Goal: Task Accomplishment & Management: Complete application form

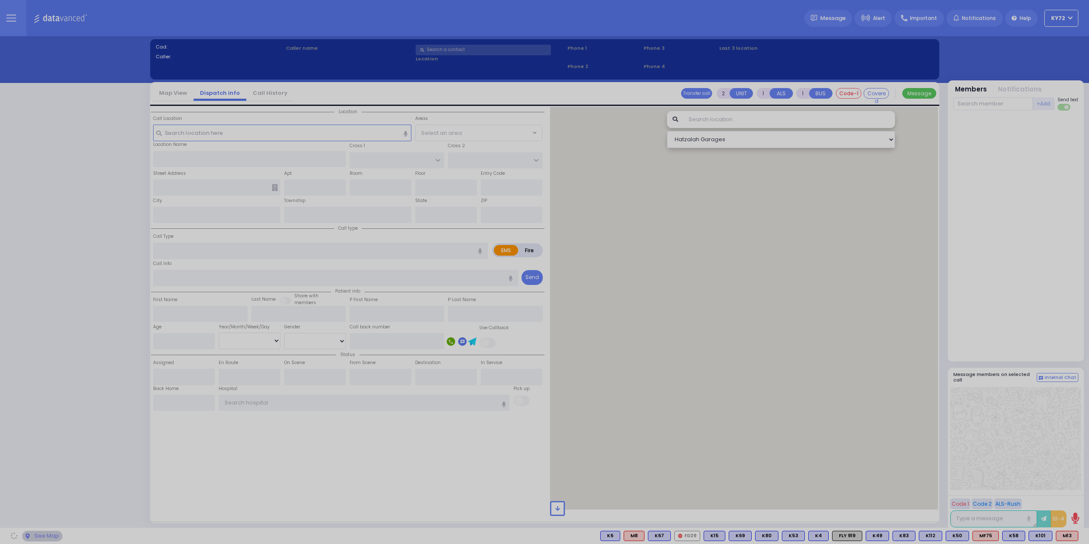
select select "10"
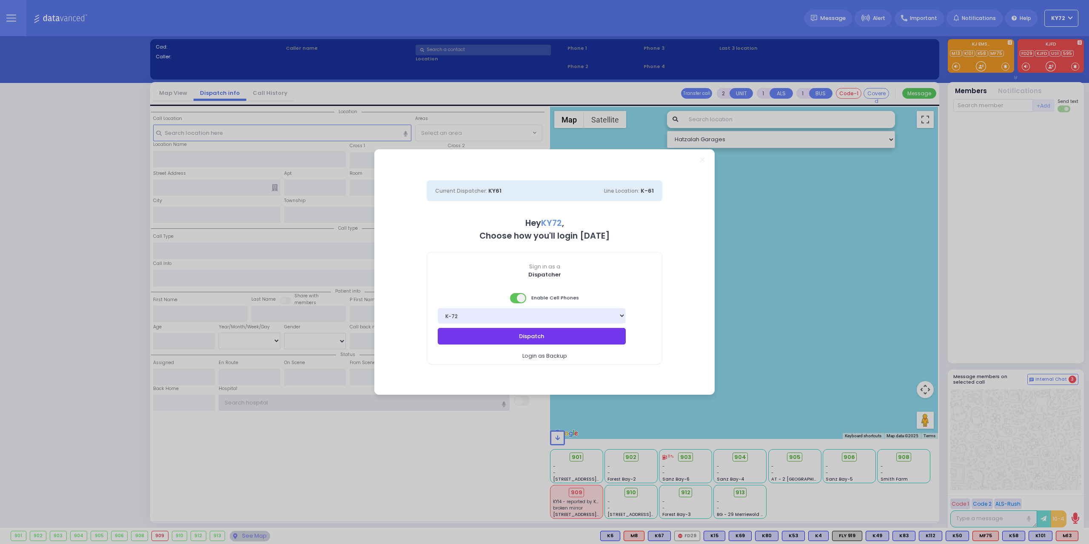
type input "KY72"
click at [606, 334] on button "Dispatch" at bounding box center [532, 336] width 188 height 16
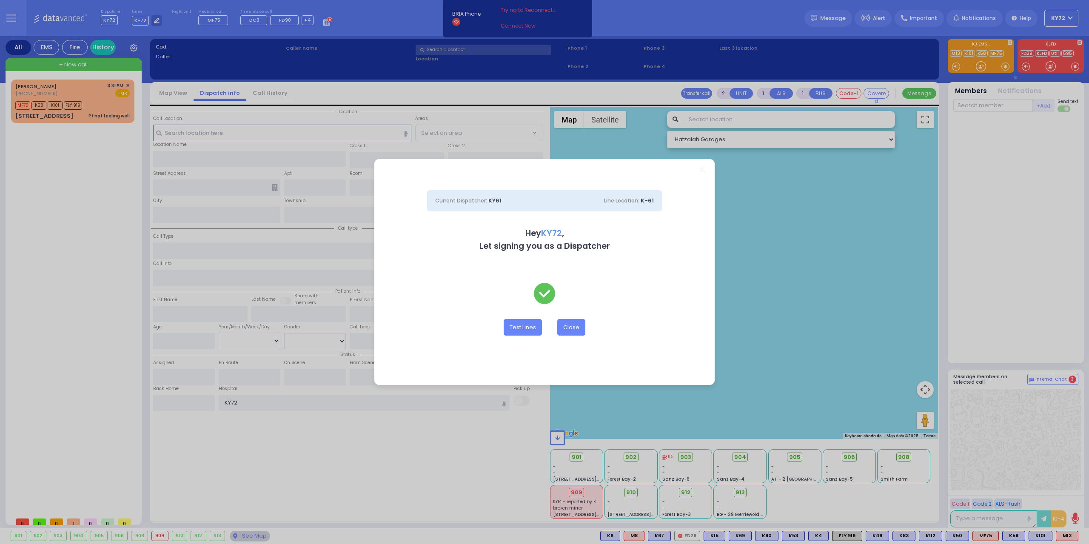
click at [586, 332] on div "Test Lines Close" at bounding box center [545, 327] width 236 height 16
click at [578, 330] on button "Close" at bounding box center [571, 327] width 28 height 16
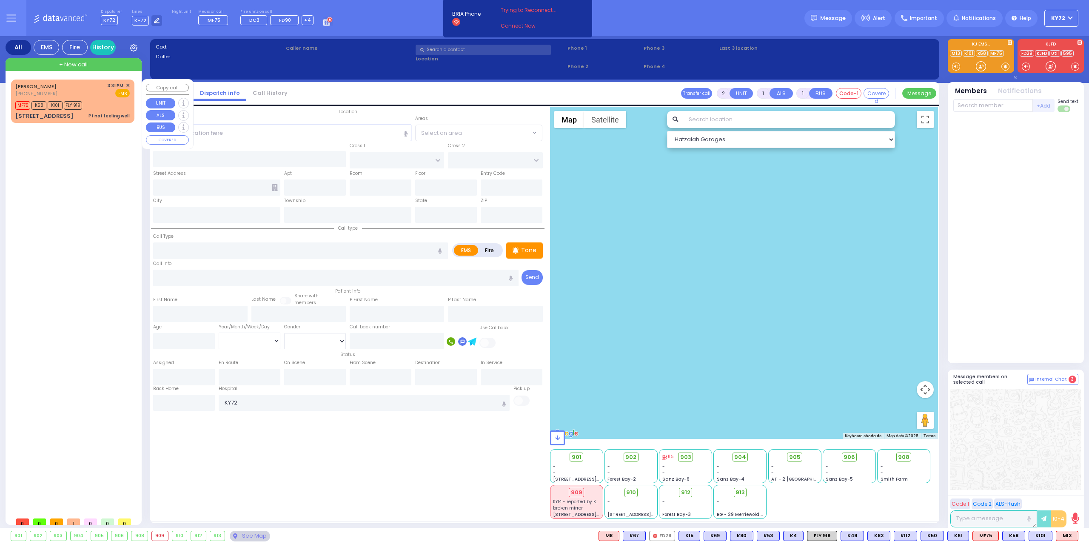
click at [97, 107] on div "MF75 K58 K101 FLY 919" at bounding box center [72, 104] width 114 height 11
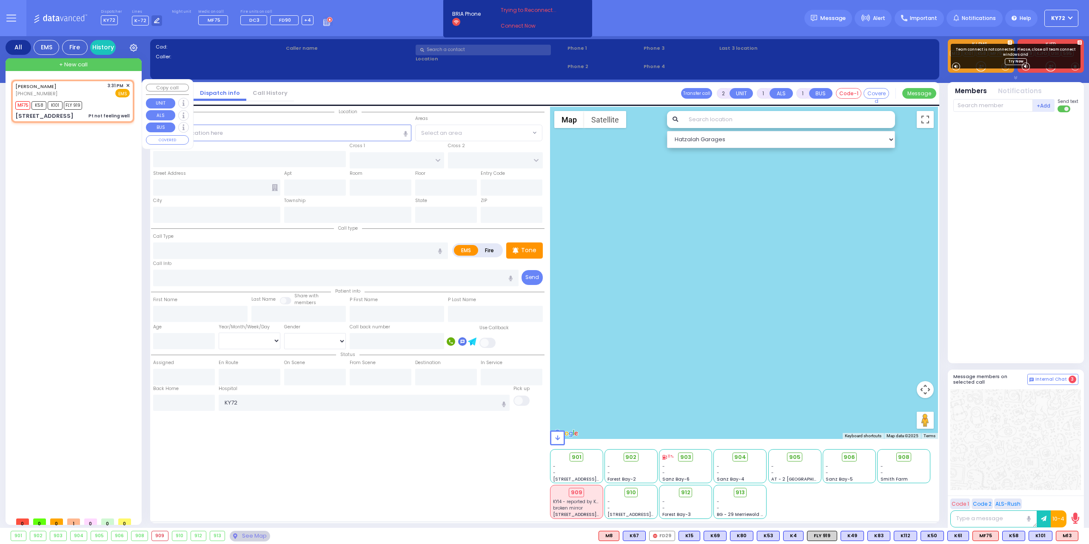
type input "1"
type input "0"
select select
type input "Pt not feeling well"
radio input "true"
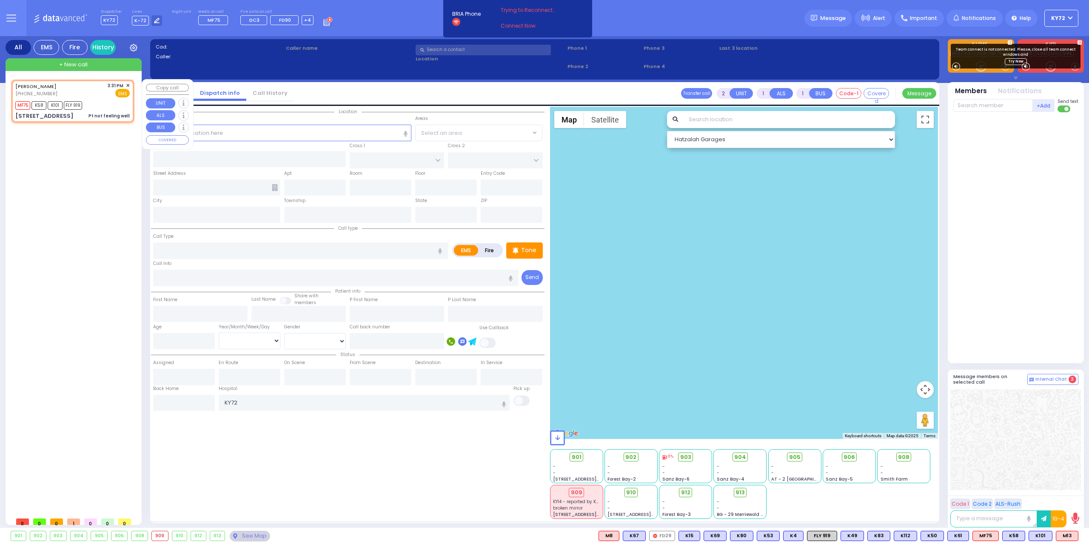
type input "[PERSON_NAME]"
type input "GUTTMAN"
select select
type input "15:31"
type input "15:34"
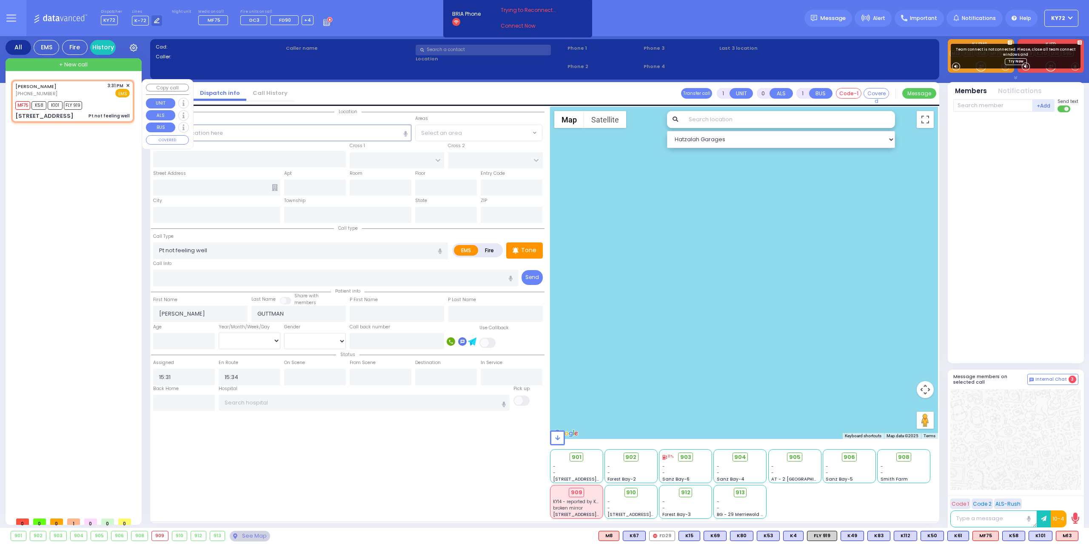
select select "Hatzalah Garages"
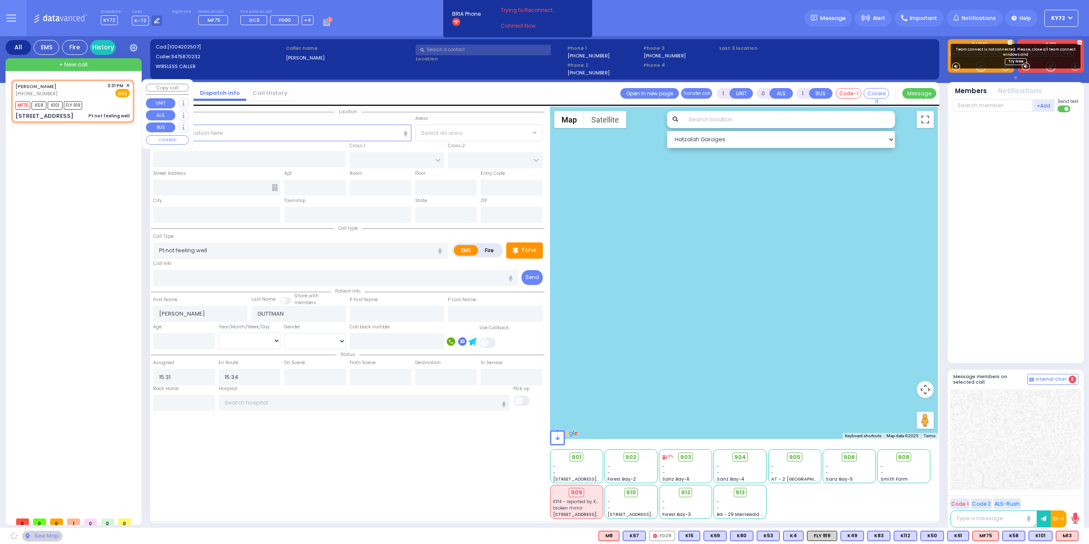
type input "[PERSON_NAME][GEOGRAPHIC_DATA]"
type input "BEER SHAVA ST"
type input "[STREET_ADDRESS]"
type input "302"
type input "Monroe"
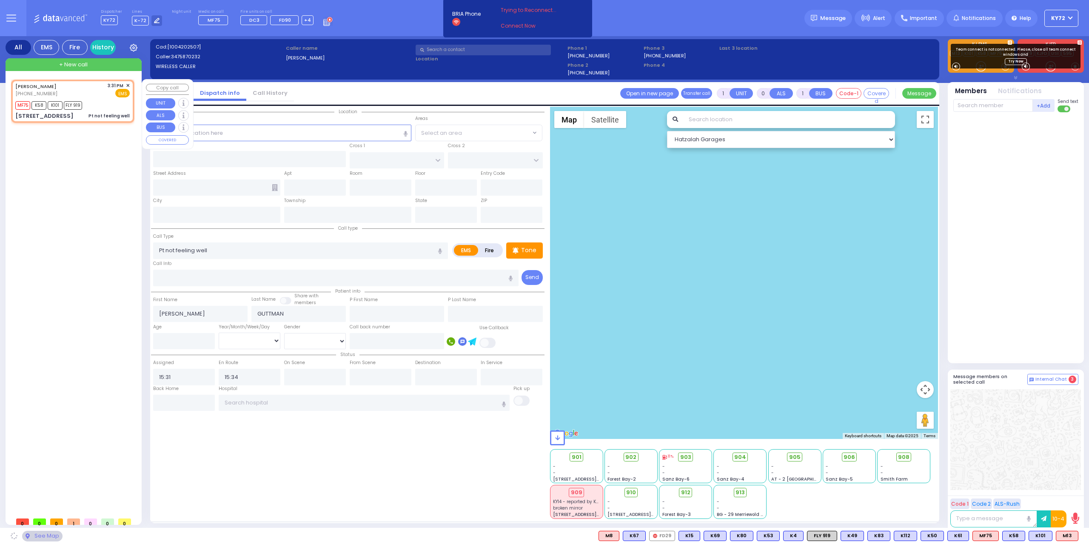
type input "[US_STATE]"
type input "10950"
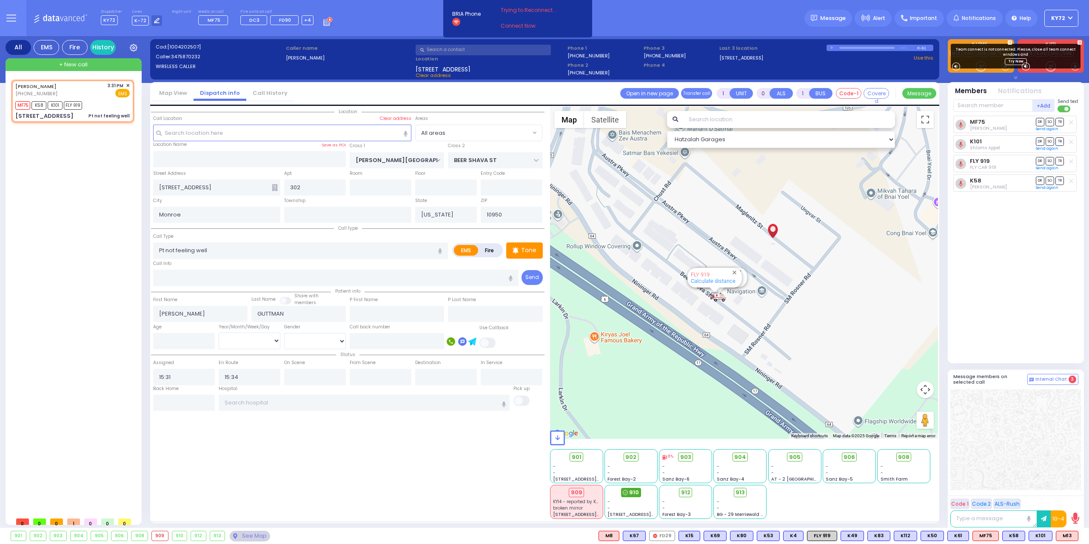
click at [629, 492] on div "910" at bounding box center [631, 492] width 20 height 9
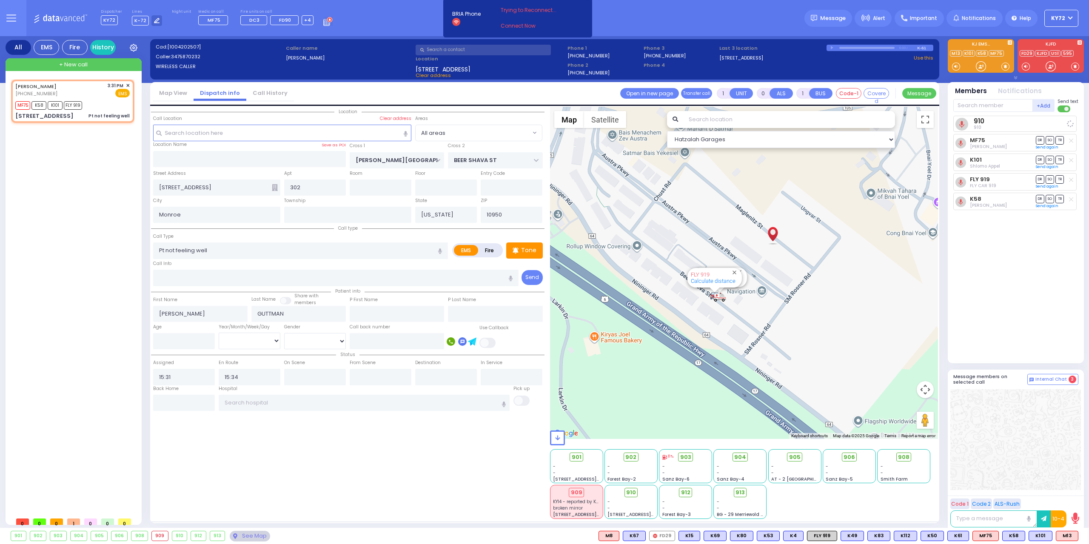
select select
radio input "true"
select select
select select "Hatzalah Garages"
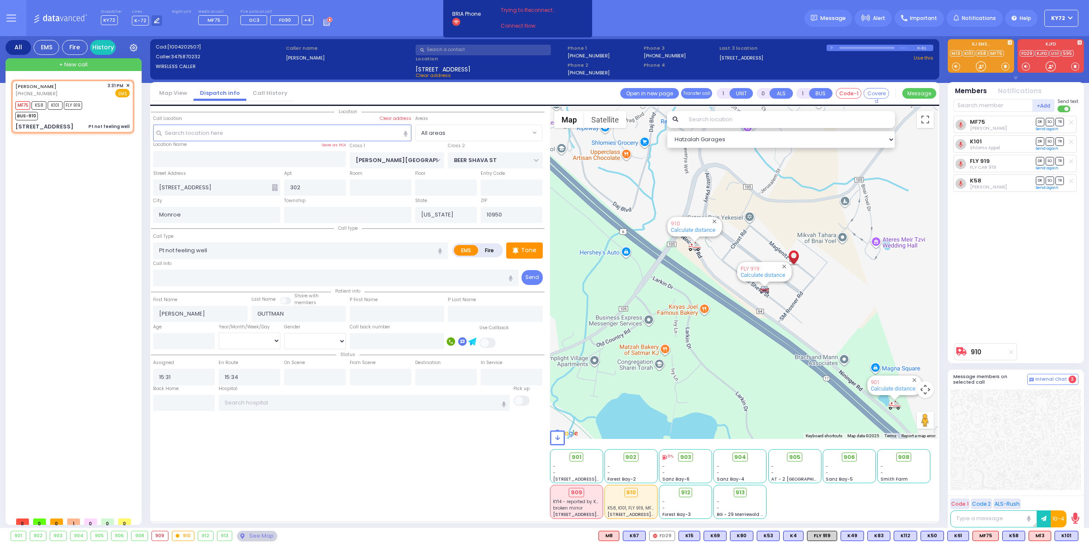
type input "6"
select select
radio input "true"
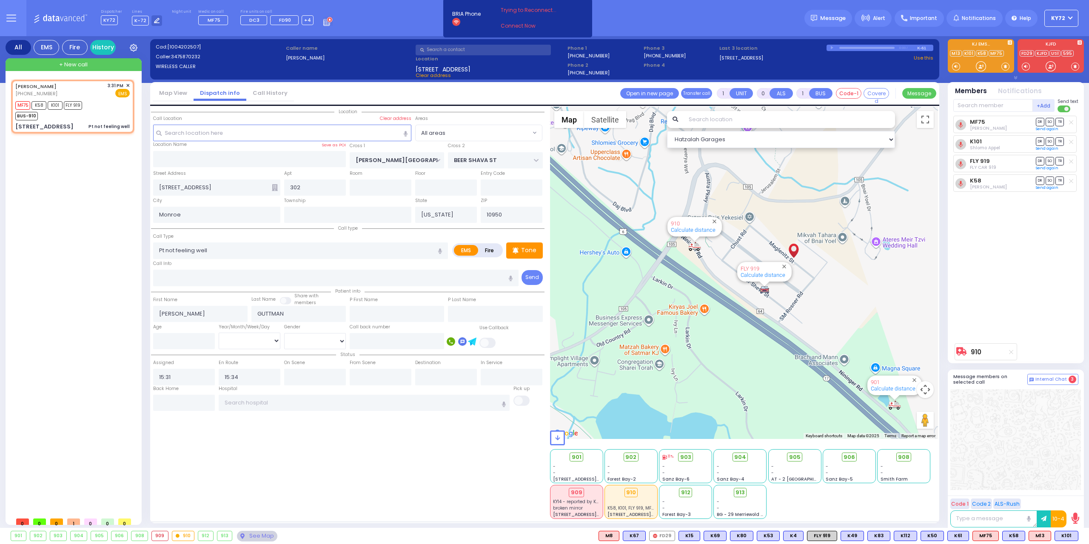
type input "Unknown"
select select "Year"
select select "Hatzalah Garages"
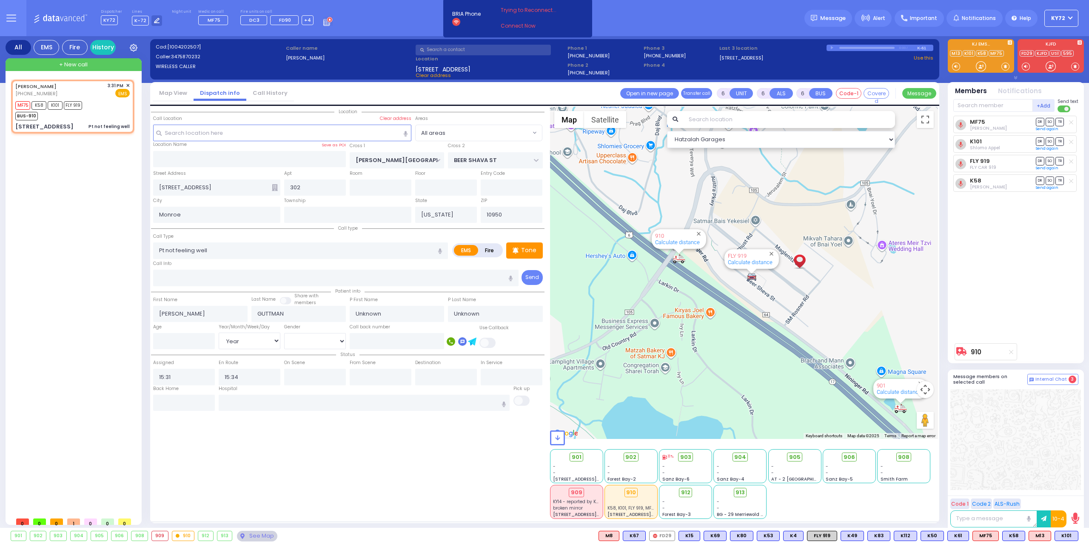
click at [334, 395] on input "text" at bounding box center [364, 403] width 291 height 16
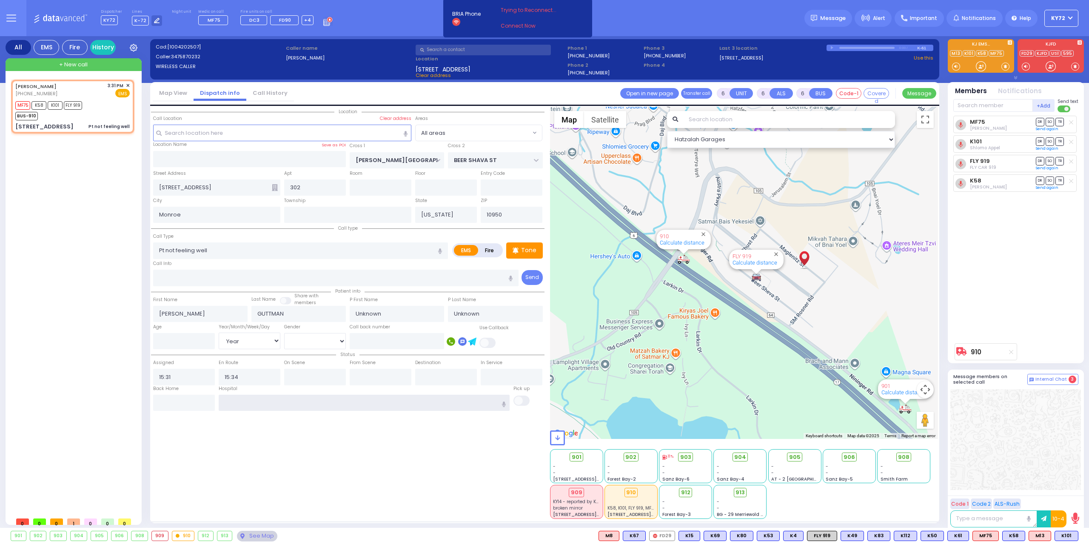
click at [348, 401] on input "text" at bounding box center [364, 403] width 291 height 16
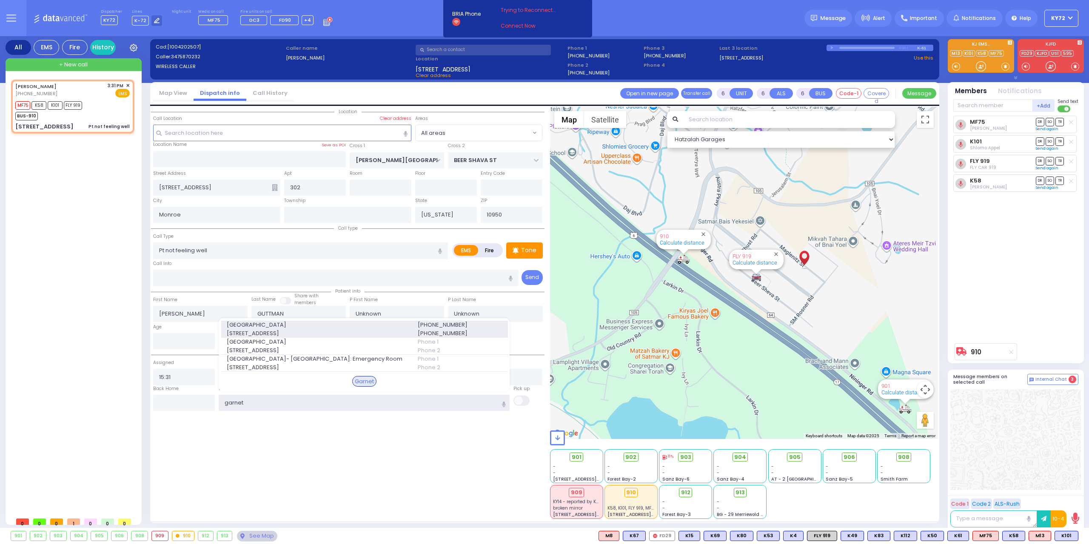
type input "garnet"
click at [349, 324] on span "[GEOGRAPHIC_DATA]" at bounding box center [317, 325] width 181 height 9
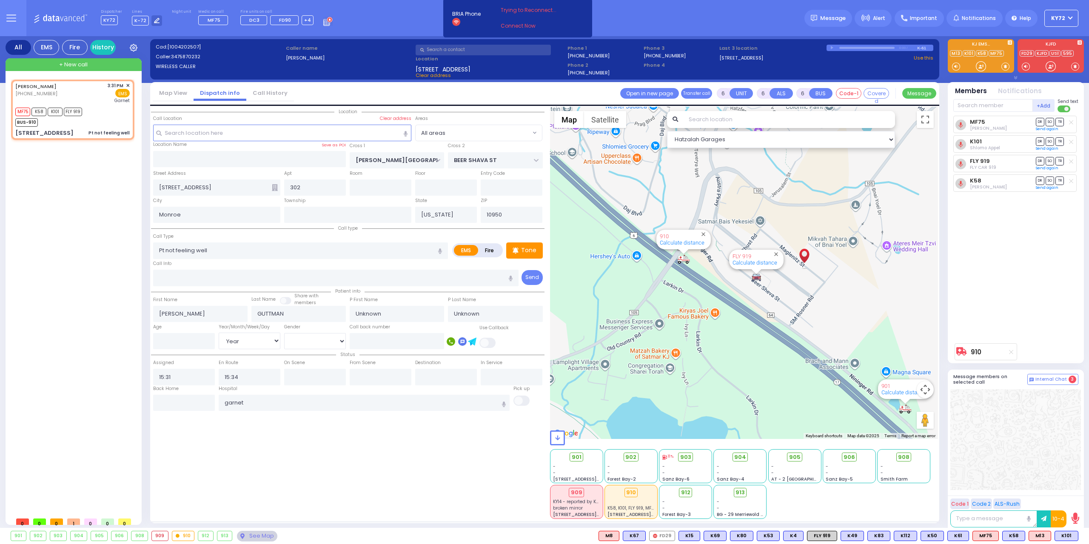
select select
radio input "true"
select select "Year"
type input "[GEOGRAPHIC_DATA]"
select select "Hatzalah Garages"
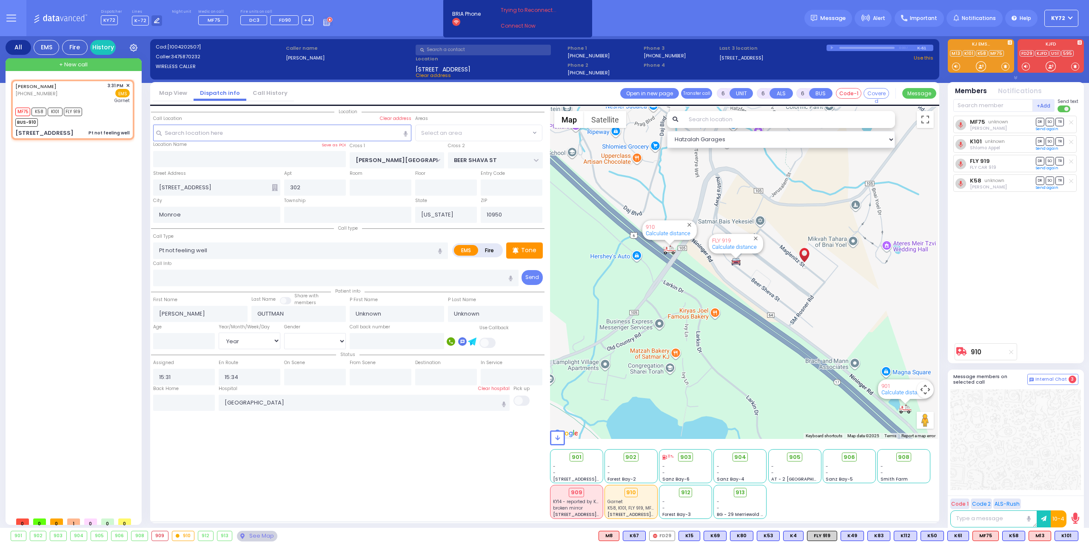
click at [378, 363] on div "From Scene" at bounding box center [381, 371] width 66 height 27
click at [378, 370] on input "text" at bounding box center [381, 377] width 62 height 16
type input "16:17"
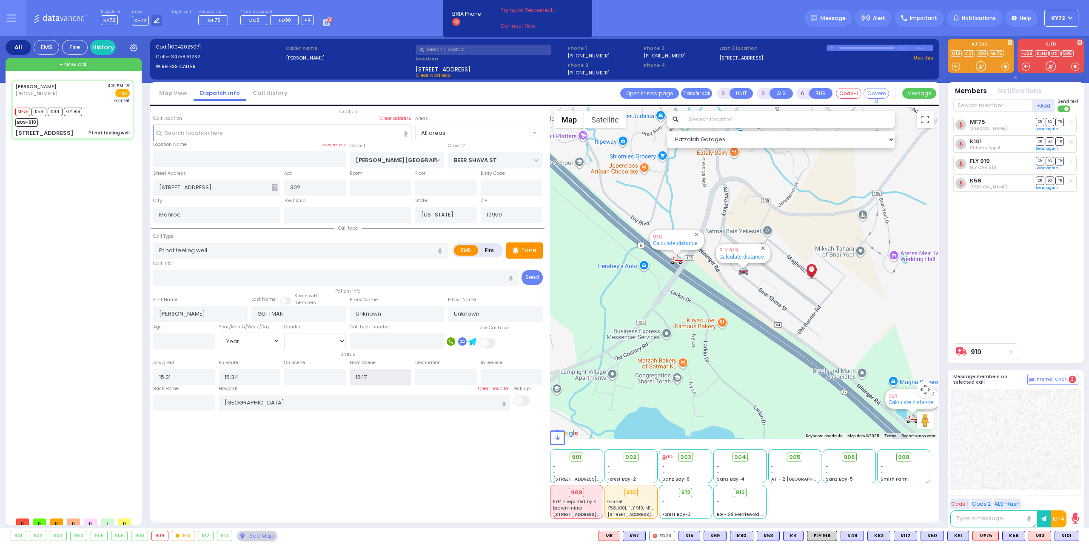
select select
radio input "true"
select select "Year"
select select "Hatzalah Garages"
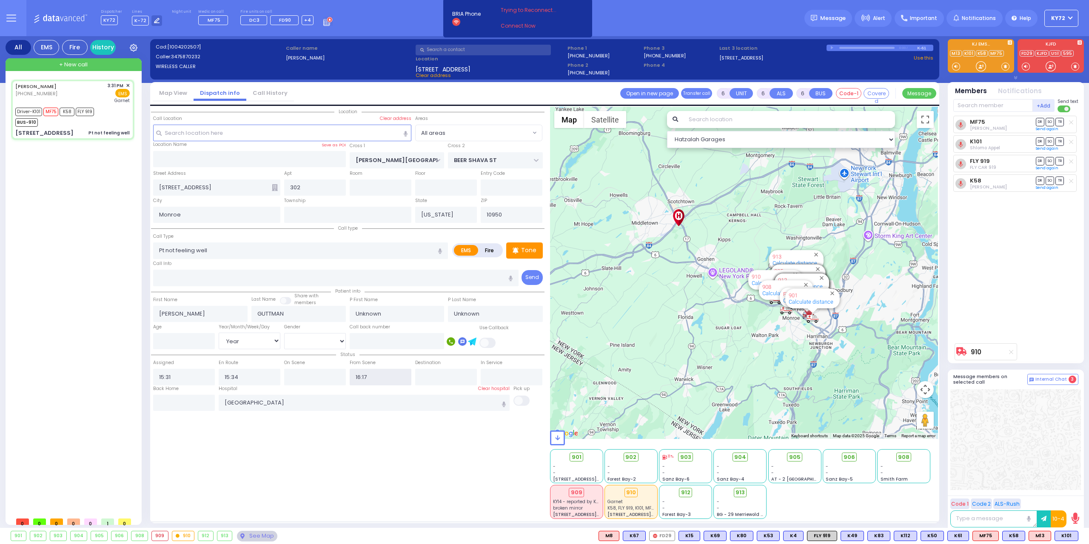
select select
radio input "true"
type input "[PERSON_NAME]"
select select "Year"
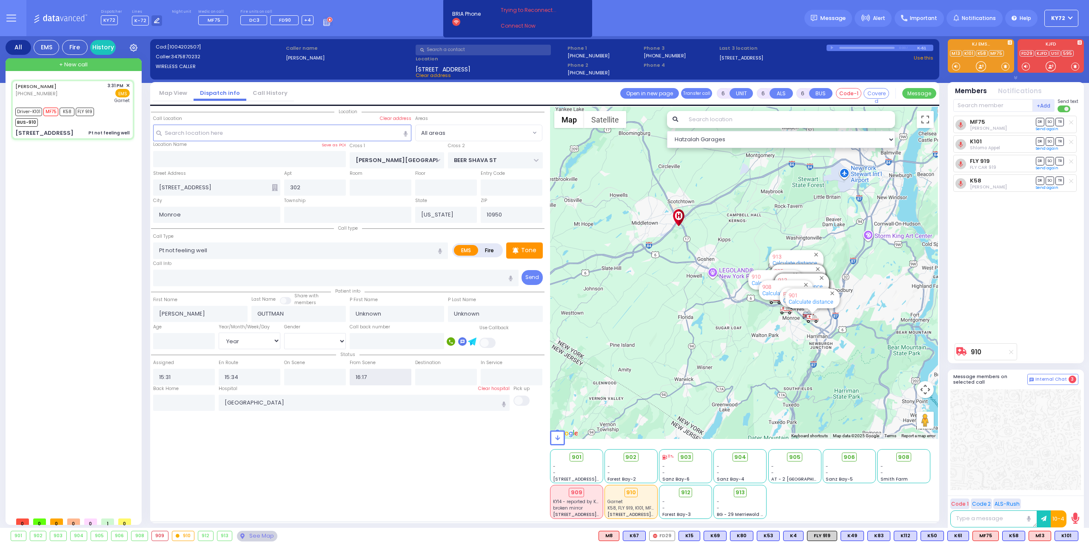
type input "15:35"
select select "Hatzalah Garages"
select select
radio input "true"
type input "26"
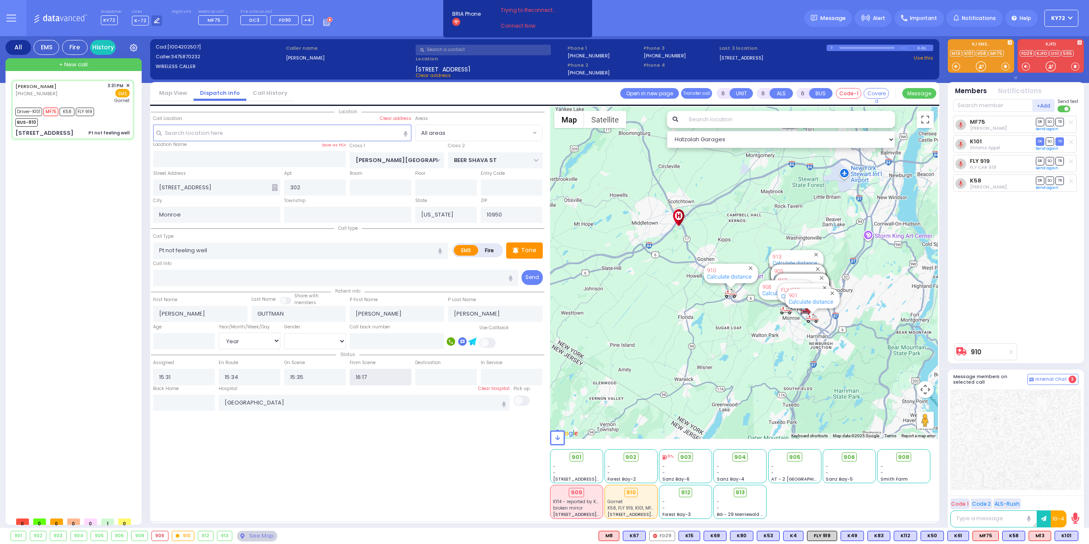
select select "Year"
select select "[DEMOGRAPHIC_DATA]"
select select "Hatzalah Garages"
select select
radio input "true"
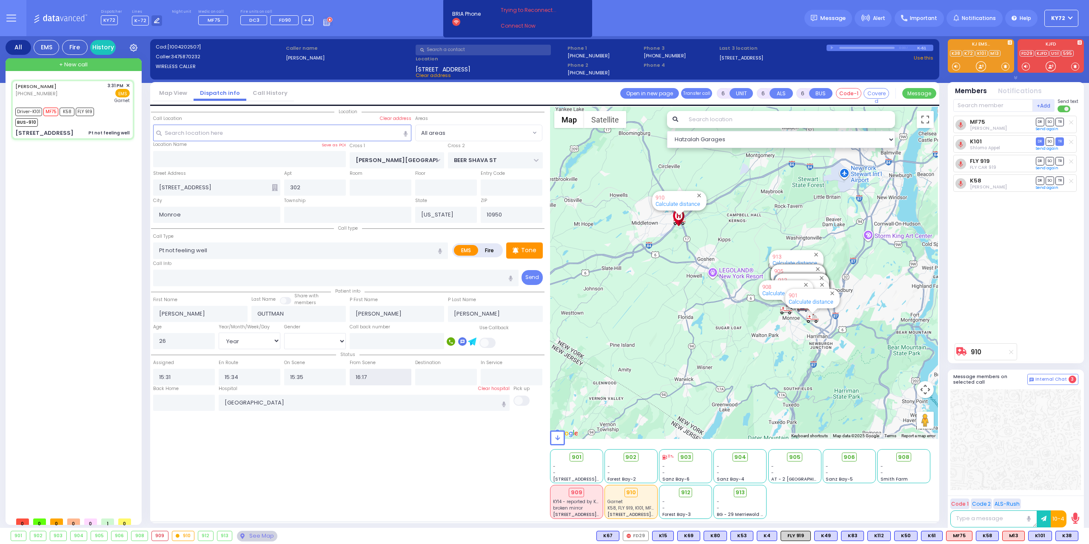
select select "Year"
select select "[DEMOGRAPHIC_DATA]"
select select "Hatzalah Garages"
select select
radio input "true"
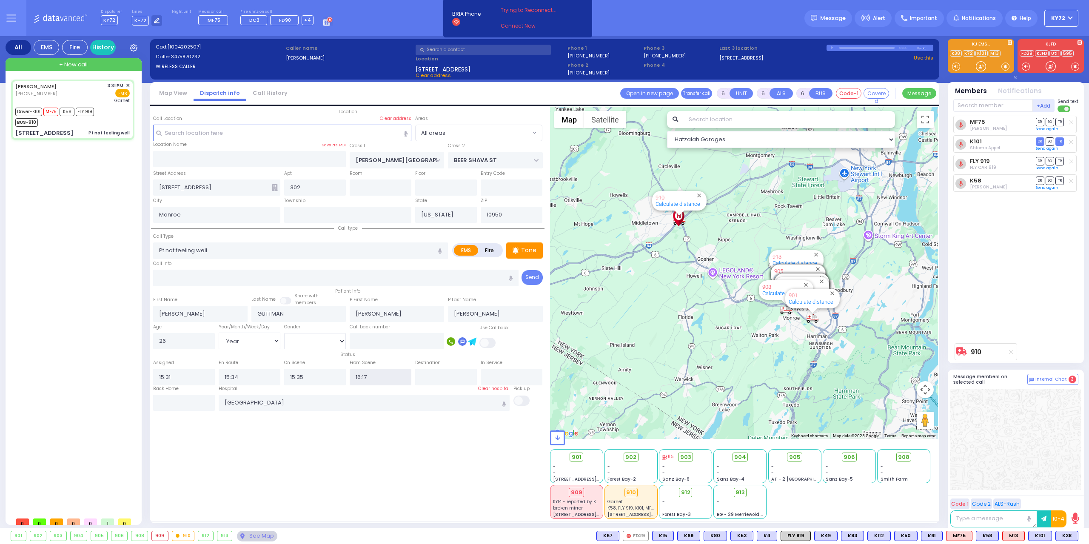
select select "Year"
select select "[DEMOGRAPHIC_DATA]"
select select "Hatzalah Garages"
select select
radio input "true"
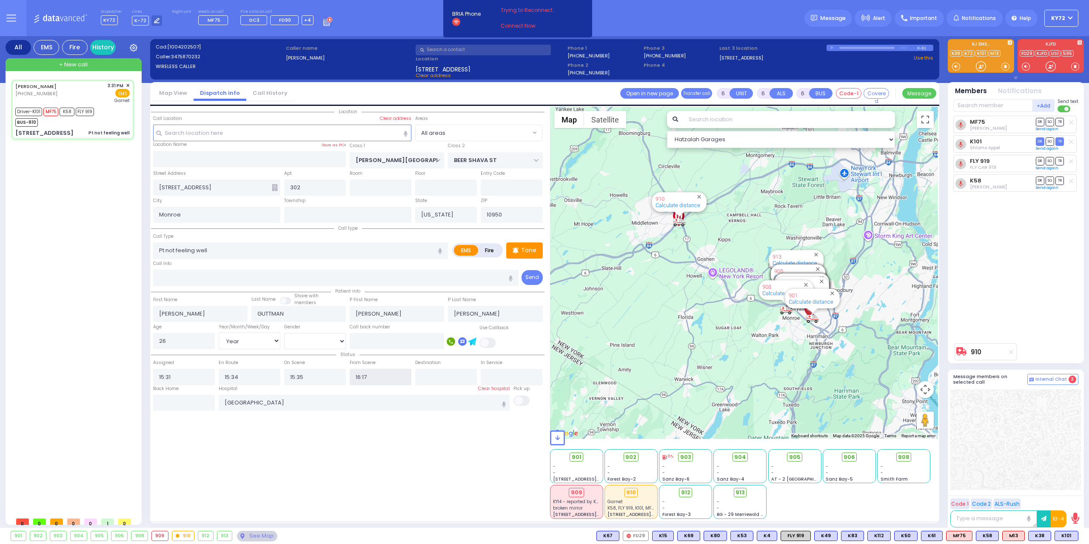
select select "Year"
select select "[DEMOGRAPHIC_DATA]"
select select "Hatzalah Garages"
select select
radio input "true"
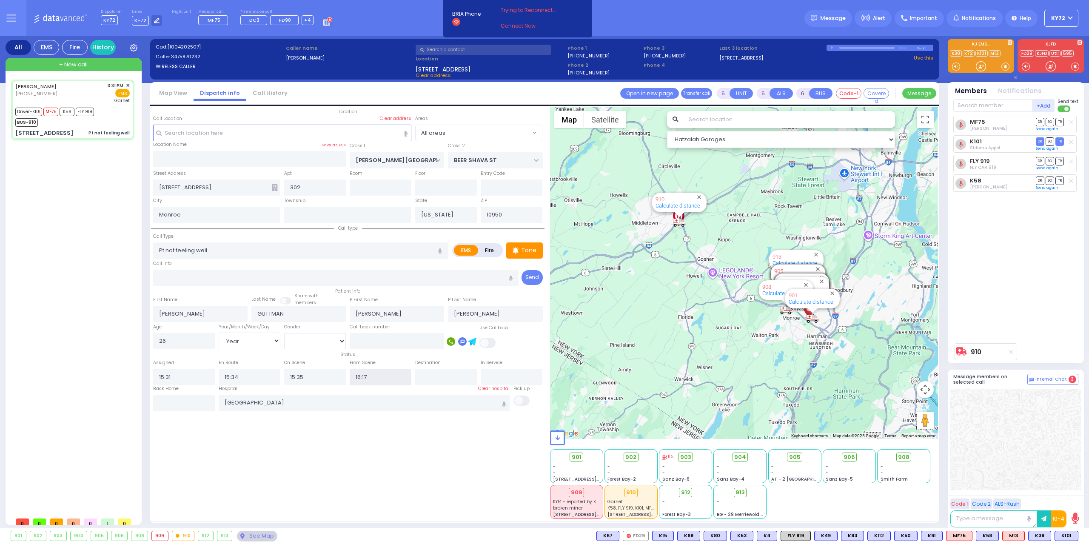
select select "Year"
select select "[DEMOGRAPHIC_DATA]"
select select "Hatzalah Garages"
select select
radio input "true"
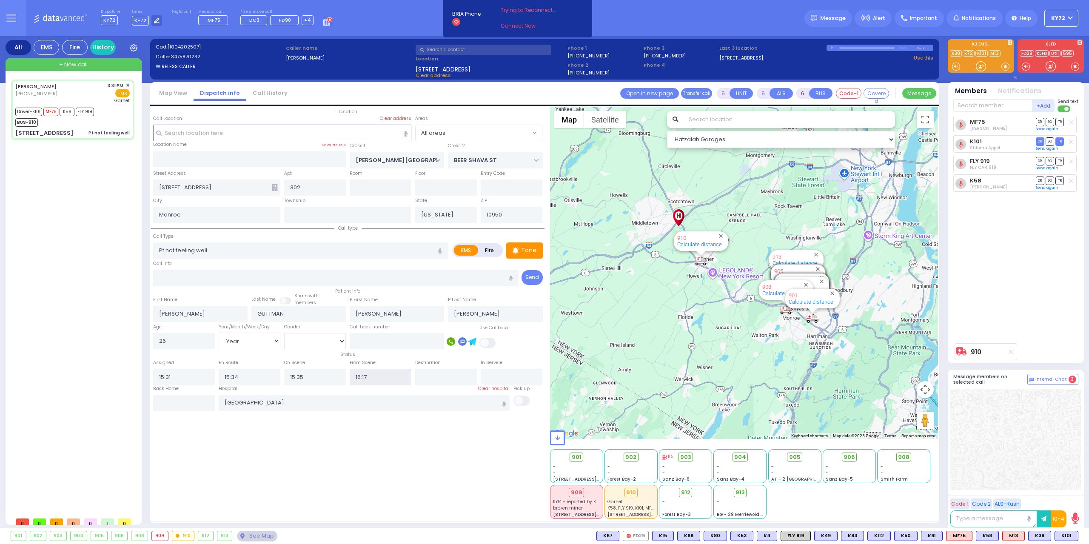
select select "Year"
select select "[DEMOGRAPHIC_DATA]"
select select "Hatzalah Garages"
select select
radio input "true"
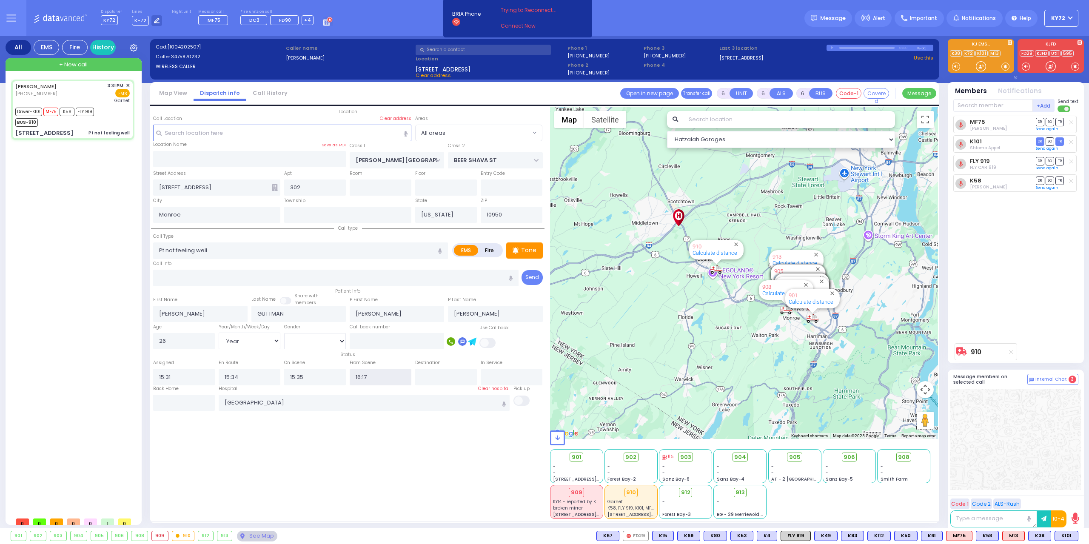
select select "Year"
select select "[DEMOGRAPHIC_DATA]"
select select "Hatzalah Garages"
